Goal: Transaction & Acquisition: Download file/media

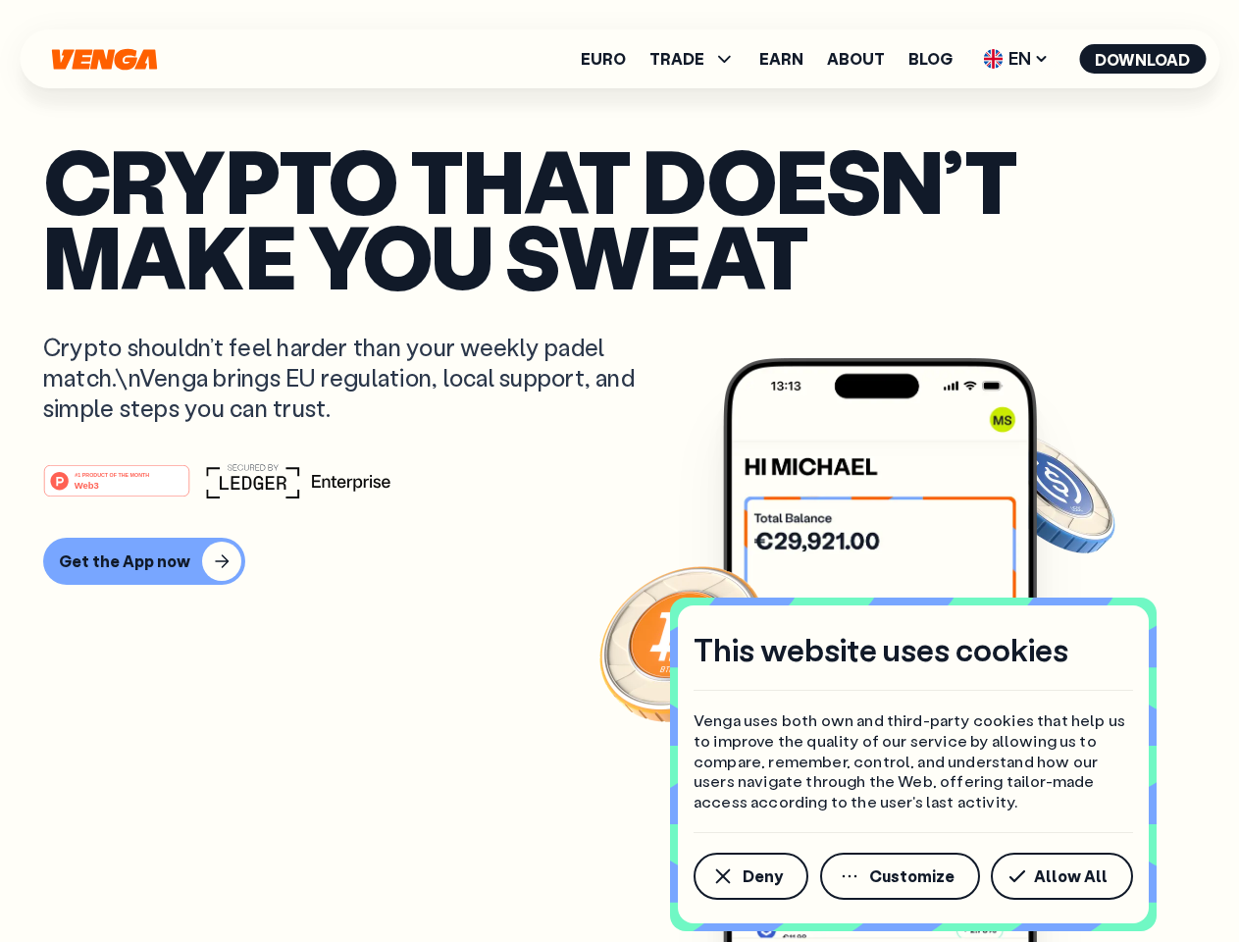
click at [619, 471] on div "#1 PRODUCT OF THE MONTH Web3" at bounding box center [619, 480] width 1153 height 35
click at [750, 876] on span "Deny" at bounding box center [763, 876] width 40 height 16
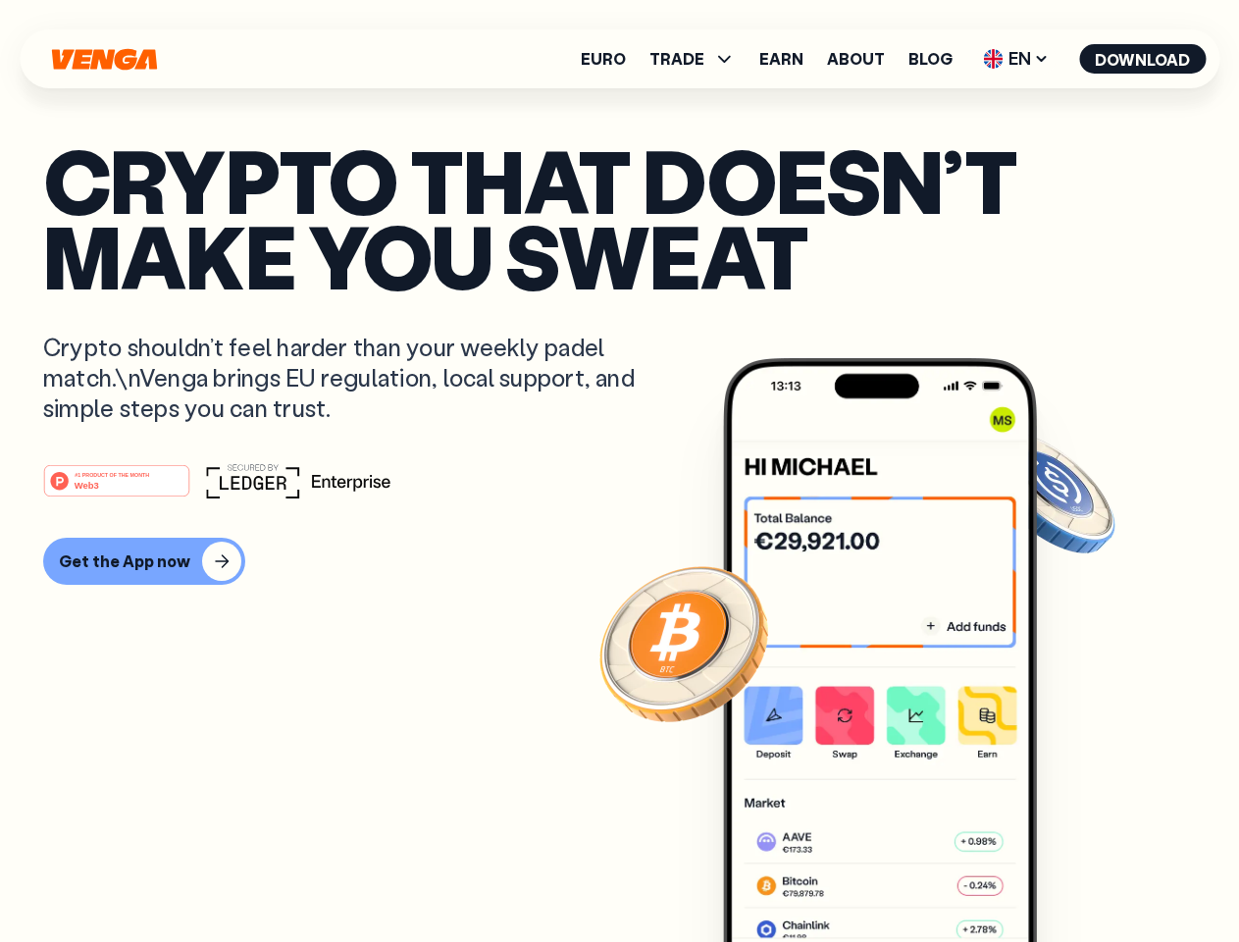
click at [902, 876] on img at bounding box center [880, 686] width 314 height 657
click at [1065, 876] on article "Crypto that doesn’t make you sweat Crypto shouldn’t feel harder than your weekl…" at bounding box center [619, 510] width 1153 height 736
click at [699, 59] on span "TRADE" at bounding box center [676, 59] width 55 height 16
click at [1016, 59] on span "EN" at bounding box center [1015, 58] width 79 height 31
click at [1143, 59] on button "Download" at bounding box center [1142, 58] width 127 height 29
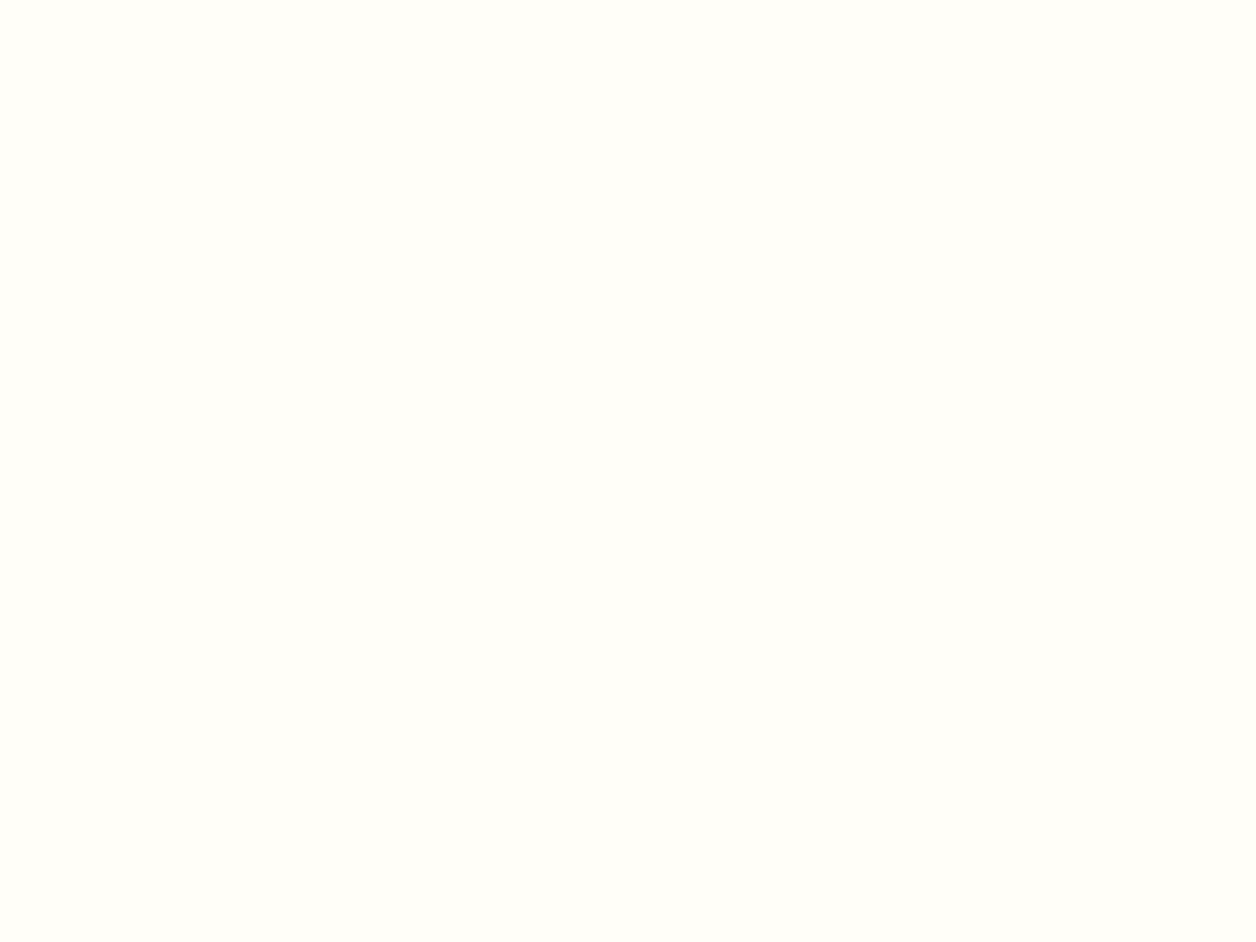
click at [619, 0] on html "This website uses cookies Venga uses both own and third-party cookies that help…" at bounding box center [628, 0] width 1256 height 0
click at [141, 0] on html "This website uses cookies Venga uses both own and third-party cookies that help…" at bounding box center [628, 0] width 1256 height 0
click at [120, 0] on html "This website uses cookies Venga uses both own and third-party cookies that help…" at bounding box center [628, 0] width 1256 height 0
